Goal: Complete application form

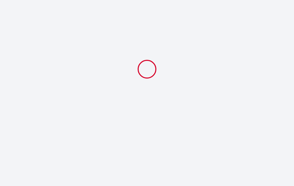
select select
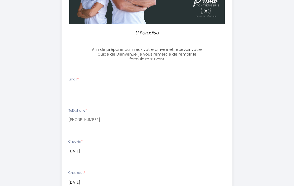
scroll to position [123, 0]
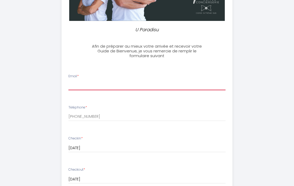
click at [101, 88] on input "Email *" at bounding box center [147, 85] width 157 height 10
type input "[PERSON_NAME][EMAIL_ADDRESS][DOMAIN_NAME]"
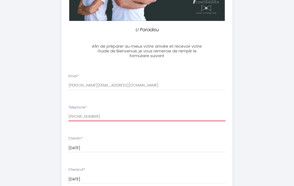
click at [94, 117] on input "[PHONE_NUMBER]" at bounding box center [147, 117] width 157 height 10
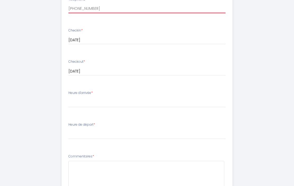
scroll to position [239, 0]
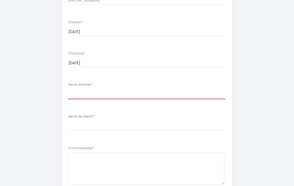
click at [90, 97] on select "17:00 17:30 18:00 18:30 19:00 19:30 20:00 20:30 21:00 21:30 22:00 22:30 23:00 2…" at bounding box center [147, 94] width 157 height 10
select select "17:00"
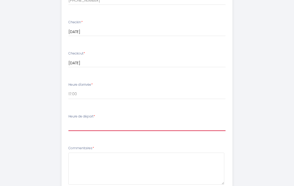
click at [79, 126] on select "00:00 00:30 01:00 01:30 02:00 02:30 03:00 03:30 04:00 04:30 05:00 05:30 06:00 0…" at bounding box center [147, 126] width 157 height 10
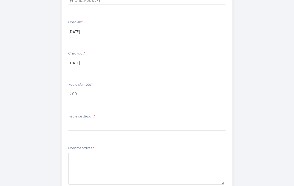
click at [79, 95] on select "17:00 17:30 18:00 18:30 19:00 19:30 20:00 20:30 21:00 21:30 22:00 22:30 23:00 2…" at bounding box center [147, 94] width 157 height 10
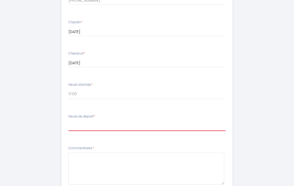
click at [73, 126] on select "00:00 00:30 01:00 01:30 02:00 02:30 03:00 03:30 04:00 04:30 05:00 05:30 06:00 0…" at bounding box center [147, 126] width 157 height 10
select select "10:00"
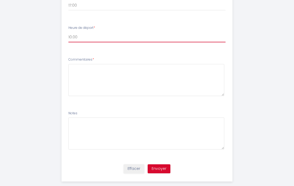
scroll to position [337, 0]
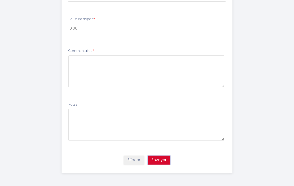
click at [157, 164] on button "Envoyer" at bounding box center [159, 160] width 23 height 9
click at [157, 163] on button "Envoyer" at bounding box center [159, 160] width 23 height 9
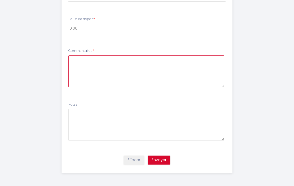
click at [113, 74] on textarea at bounding box center [147, 71] width 156 height 32
type textarea "p"
type textarea "RAS"
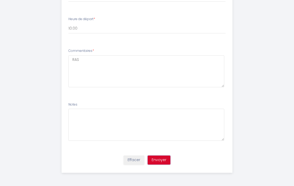
click at [159, 161] on button "Envoyer" at bounding box center [159, 160] width 23 height 9
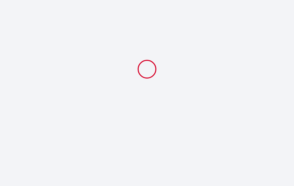
select select "10:00"
